Goal: Transaction & Acquisition: Obtain resource

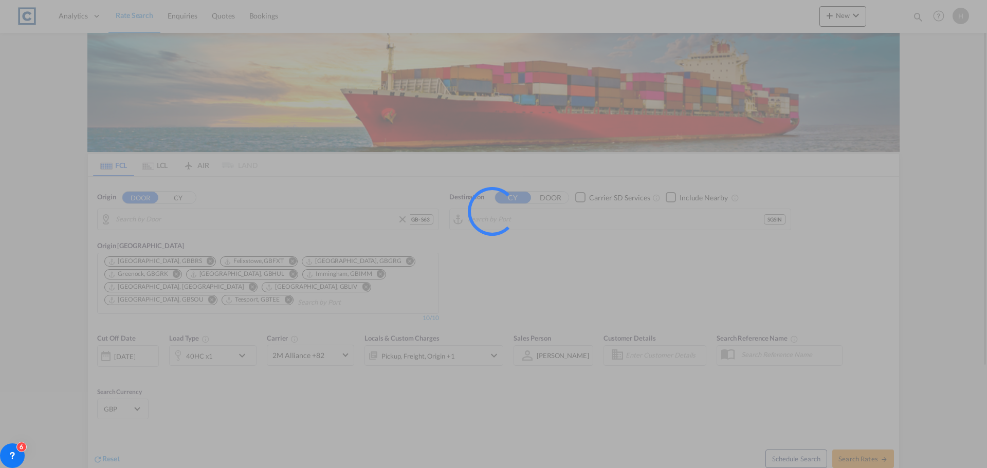
type input "GB-S63, [GEOGRAPHIC_DATA]"
type input "[GEOGRAPHIC_DATA], SGSIN"
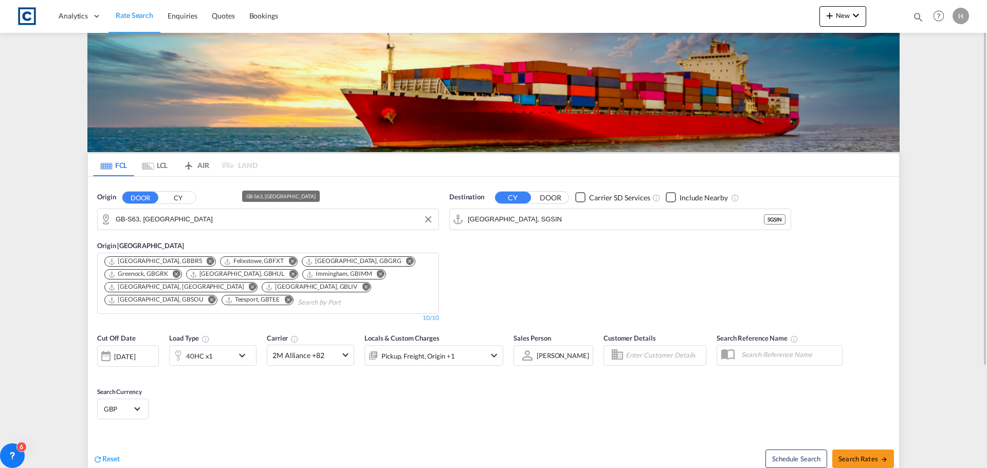
click at [177, 223] on input "GB-S63, [GEOGRAPHIC_DATA]" at bounding box center [275, 219] width 318 height 15
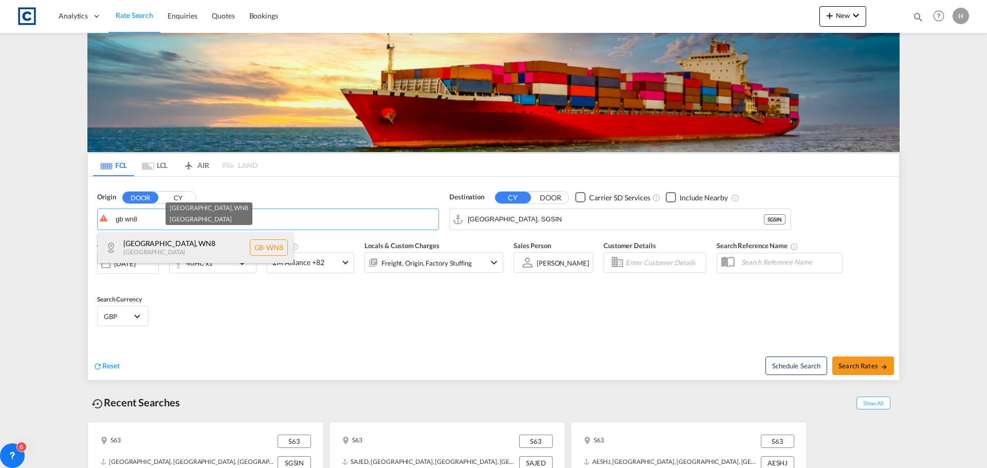
click at [183, 242] on div "[GEOGRAPHIC_DATA] [GEOGRAPHIC_DATA]-WN8" at bounding box center [195, 247] width 195 height 31
type input "GB-WN8, [GEOGRAPHIC_DATA]"
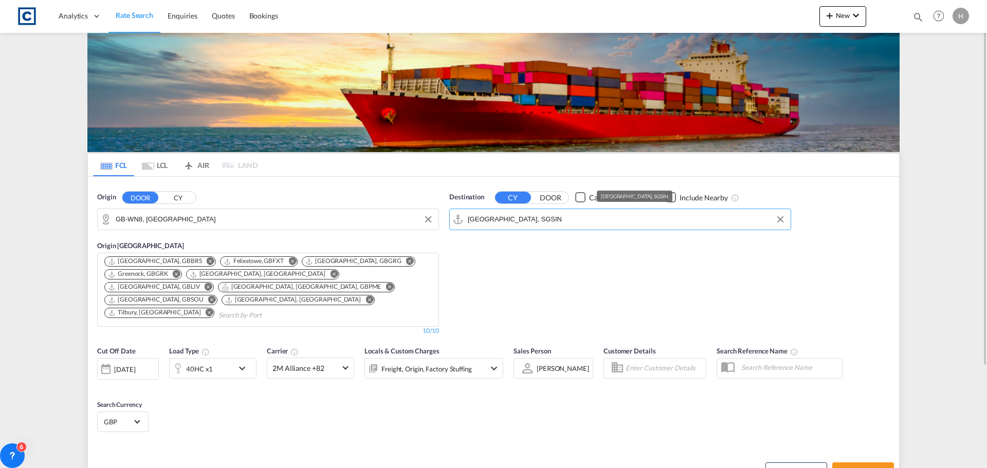
click at [562, 219] on input "[GEOGRAPHIC_DATA], SGSIN" at bounding box center [627, 219] width 318 height 15
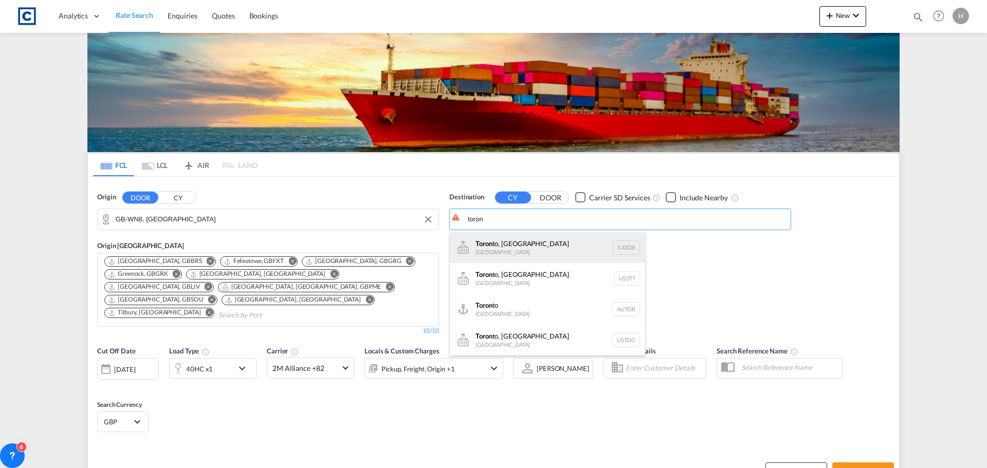
click at [522, 246] on div "Toron to, ON [GEOGRAPHIC_DATA] CATOR" at bounding box center [547, 247] width 195 height 31
type input "[GEOGRAPHIC_DATA], [GEOGRAPHIC_DATA], CATOR"
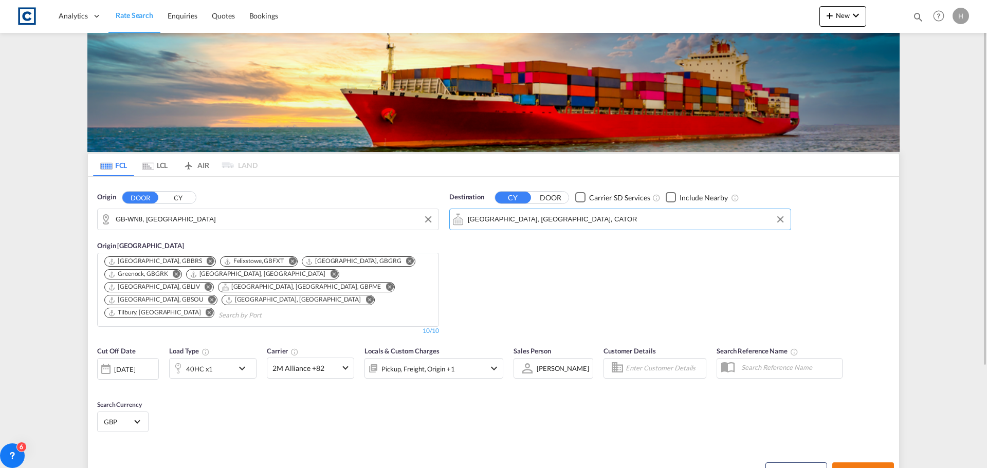
click at [881, 468] on md-icon "icon-arrow-right" at bounding box center [884, 472] width 7 height 7
type input "WN8 to CATOR / [DATE]"
